Goal: Browse casually: Explore the website without a specific task or goal

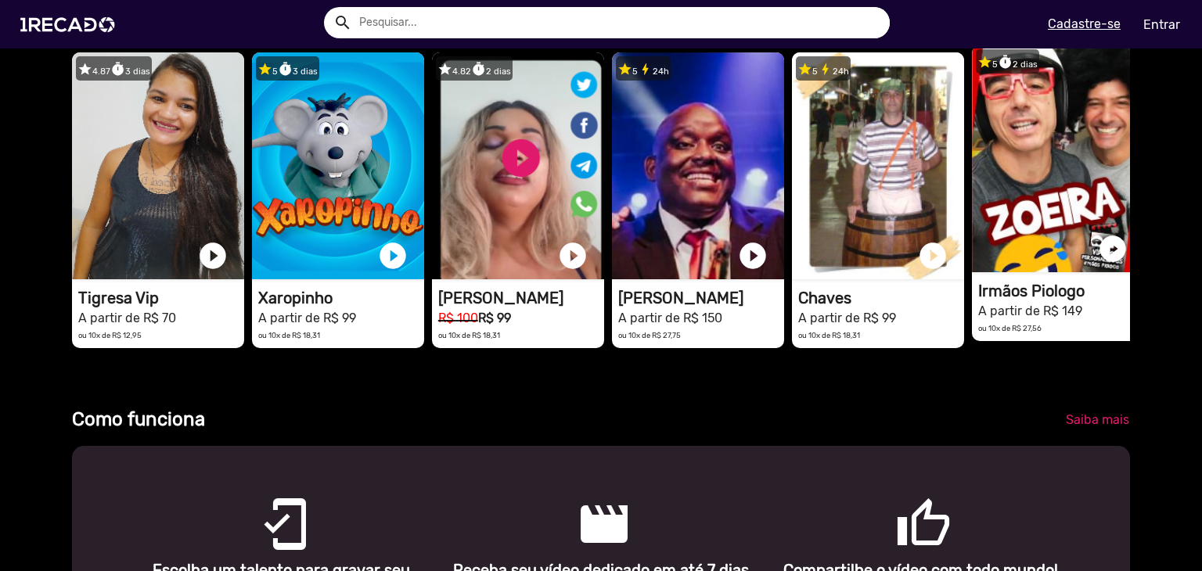
scroll to position [0, 3571]
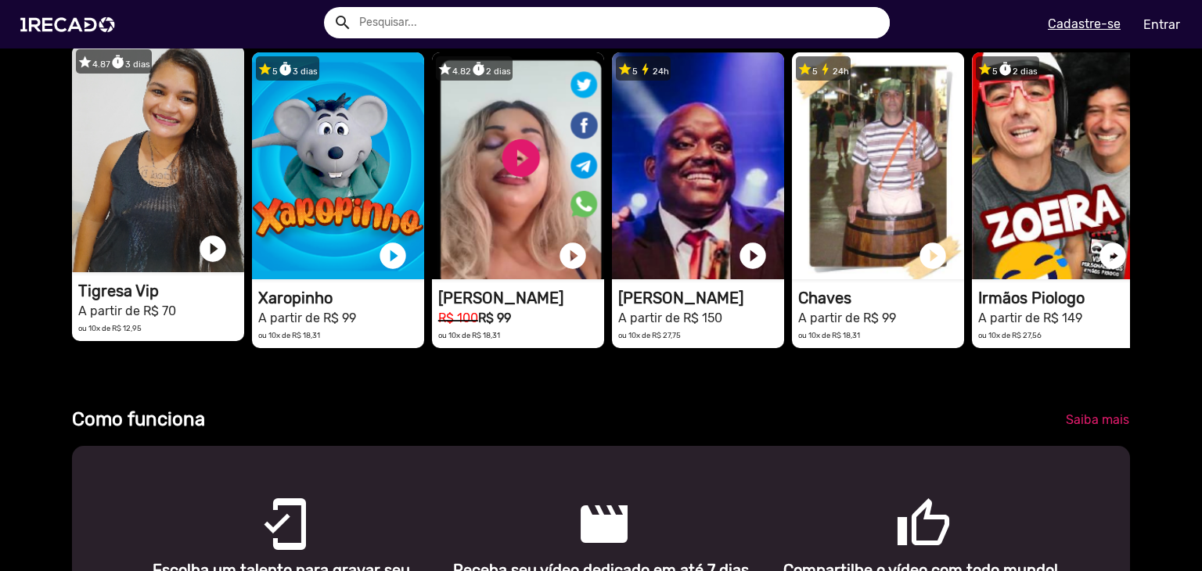
click at [186, 319] on h1 "A partir de R$ 70" at bounding box center [161, 310] width 166 height 19
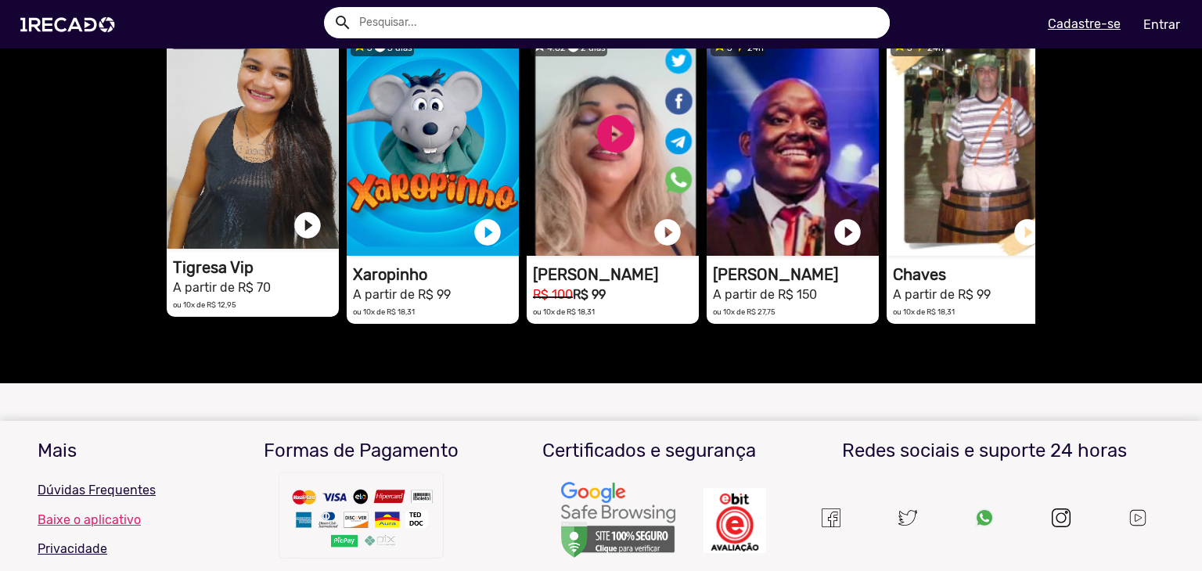
scroll to position [939, 0]
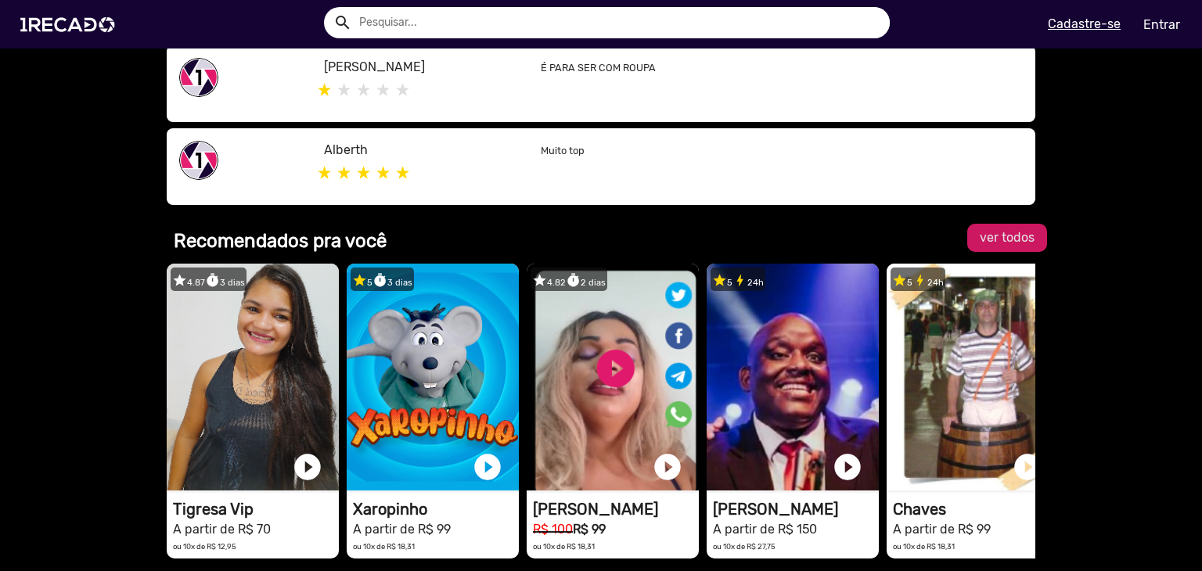
click at [980, 236] on span "ver todos" at bounding box center [1007, 237] width 55 height 15
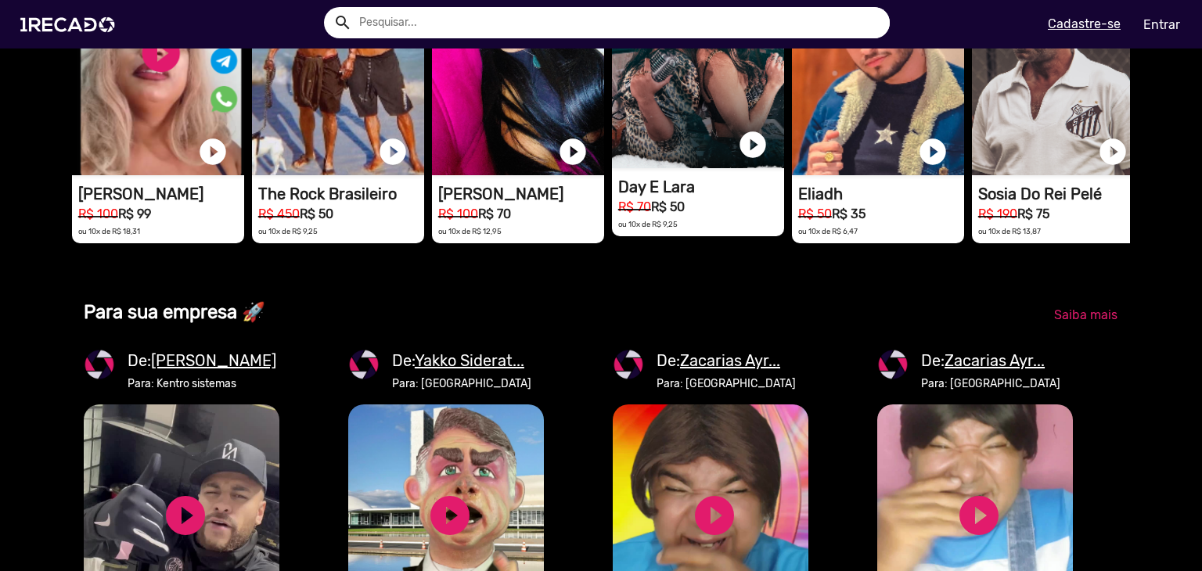
scroll to position [1174, 0]
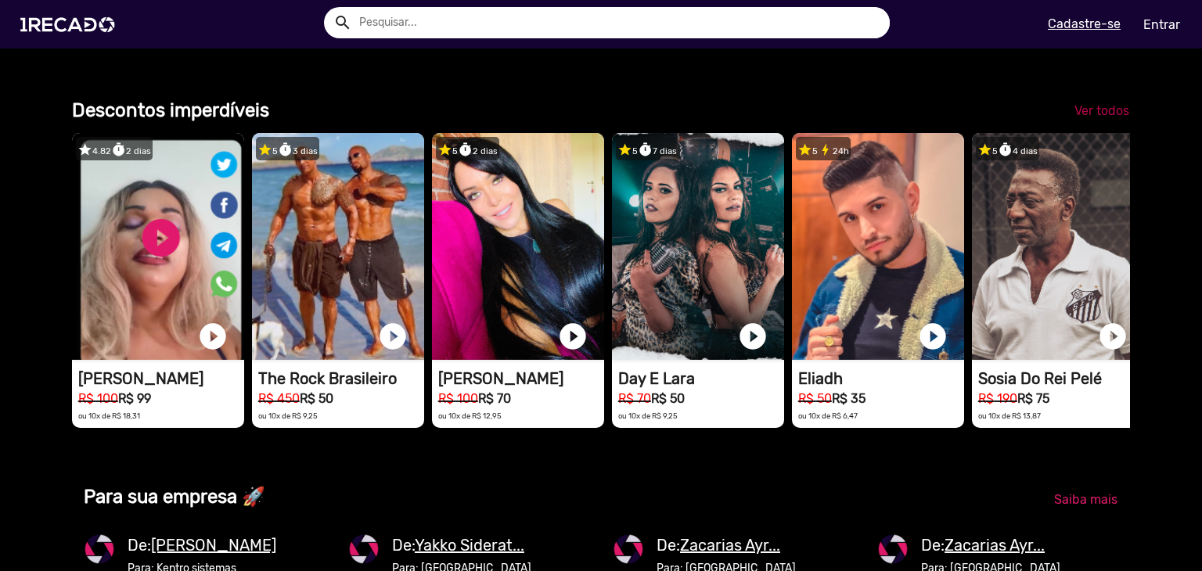
click at [1077, 118] on span "Ver todos" at bounding box center [1102, 110] width 55 height 15
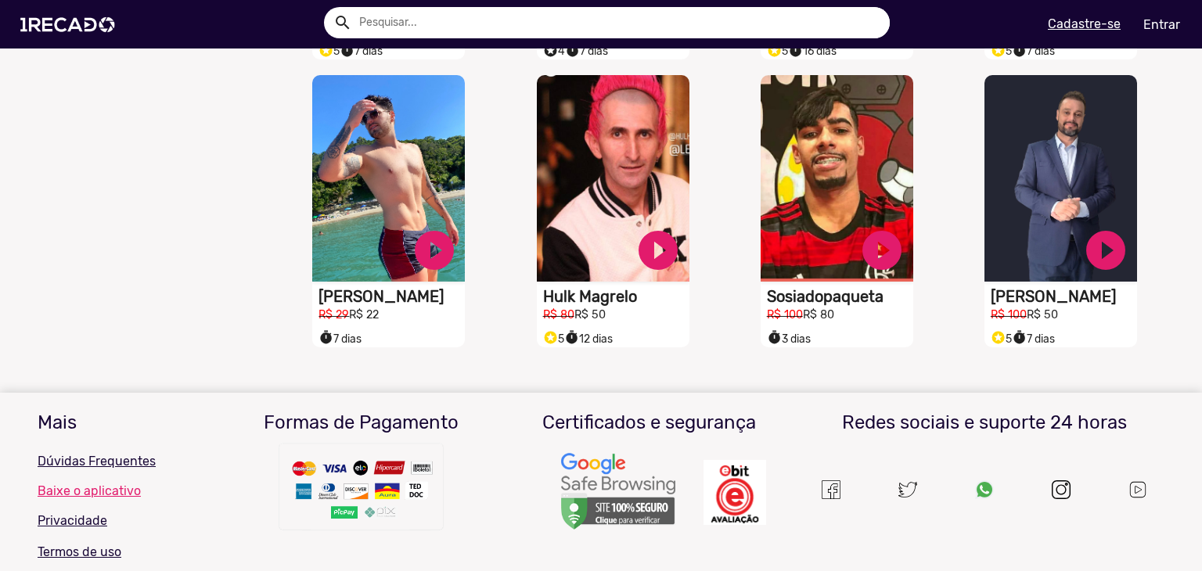
scroll to position [1253, 0]
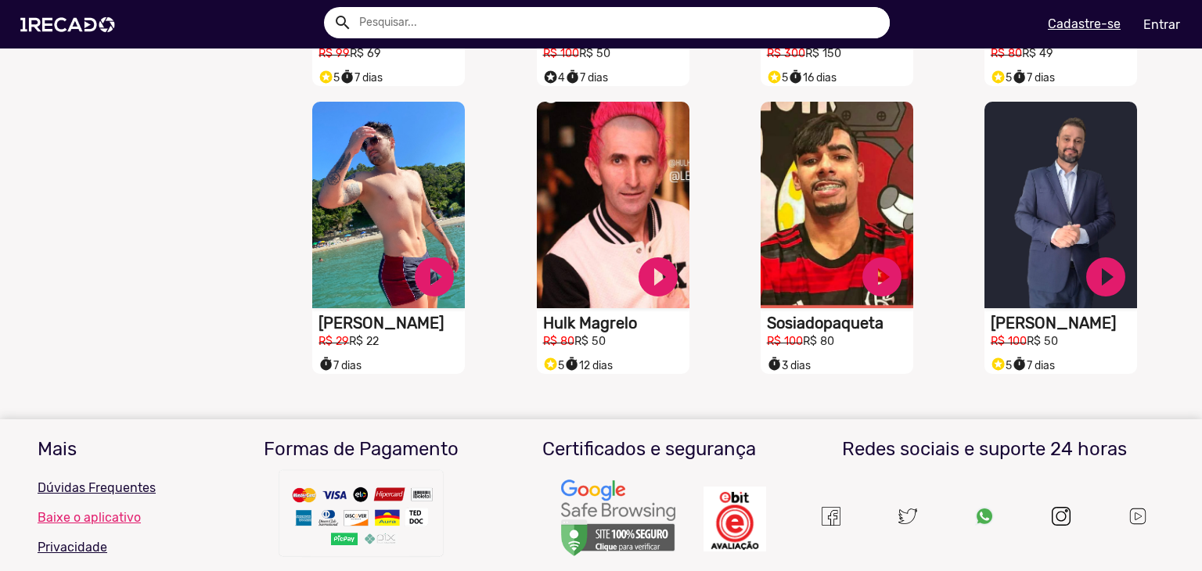
click at [910, 347] on div "S1RECADO vídeos dedicados para fãs e empresas play_circle_filled Sosiadopaqueta…" at bounding box center [841, 238] width 224 height 288
